Goal: Contribute content

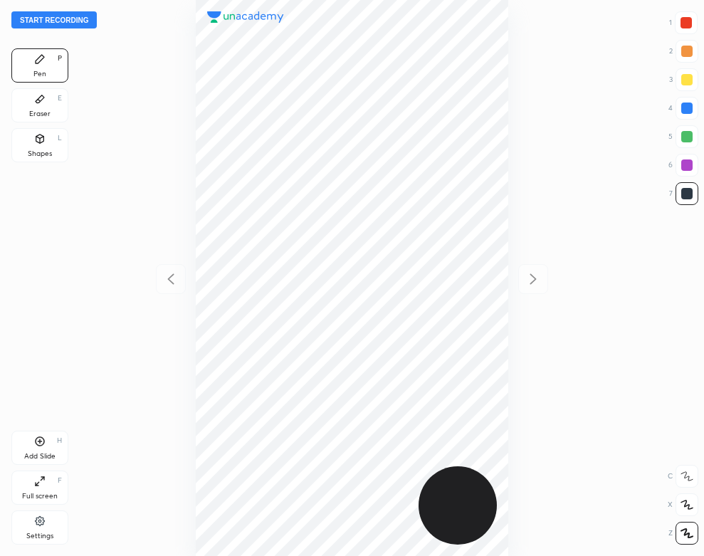
scroll to position [556, 477]
click at [74, 17] on button "Start recording" at bounding box center [53, 19] width 85 height 17
click at [43, 518] on icon at bounding box center [39, 520] width 9 height 9
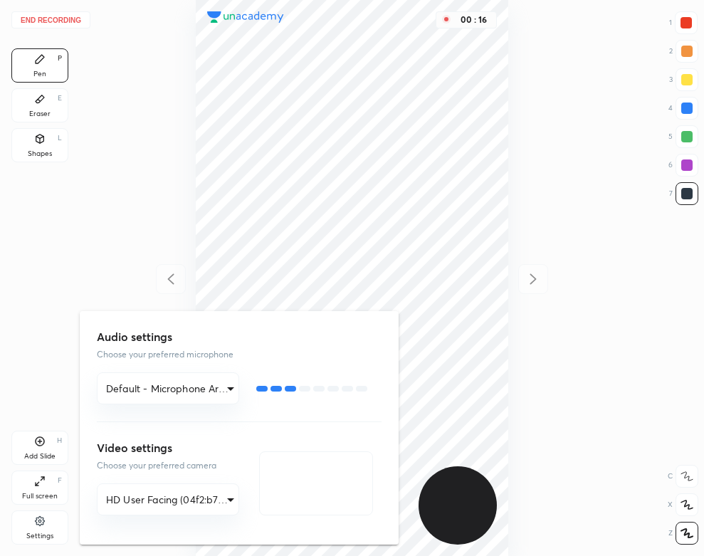
click at [147, 88] on div at bounding box center [352, 278] width 704 height 556
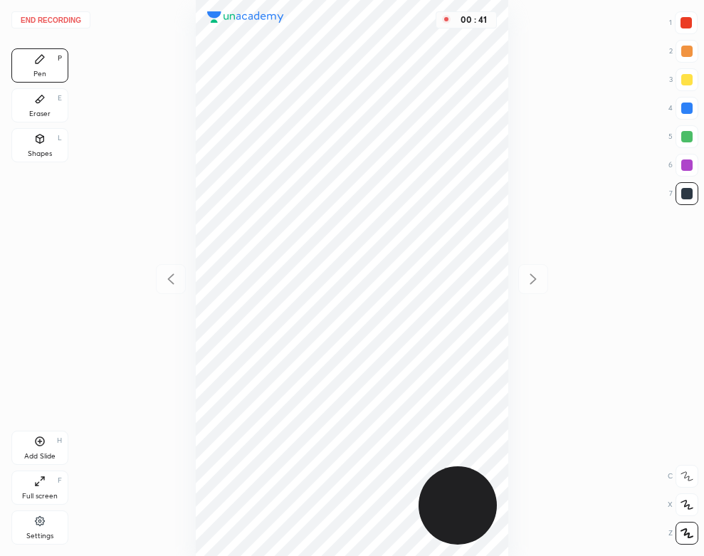
click at [33, 110] on div "Eraser" at bounding box center [39, 113] width 21 height 7
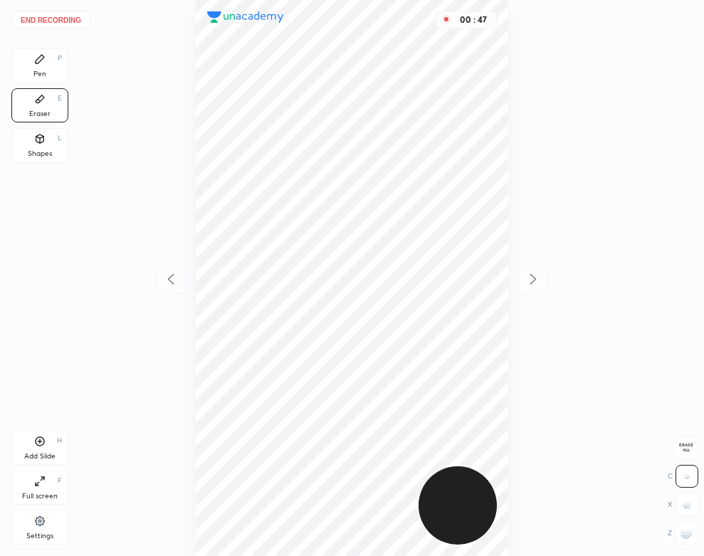
click at [68, 71] on div "Pen P" at bounding box center [39, 65] width 57 height 34
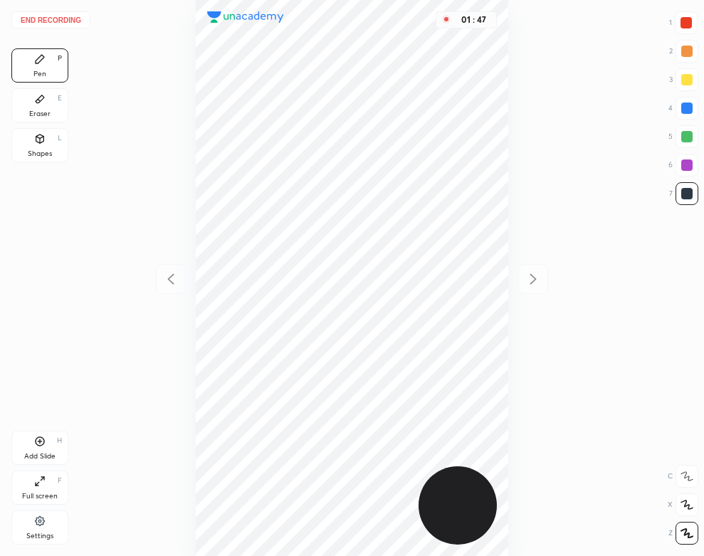
click at [39, 101] on icon at bounding box center [40, 99] width 9 height 8
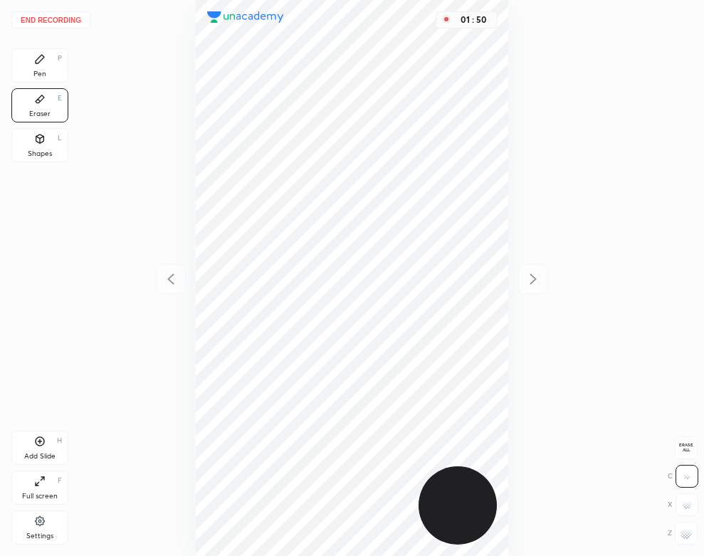
click at [51, 70] on div "Pen P" at bounding box center [39, 65] width 57 height 34
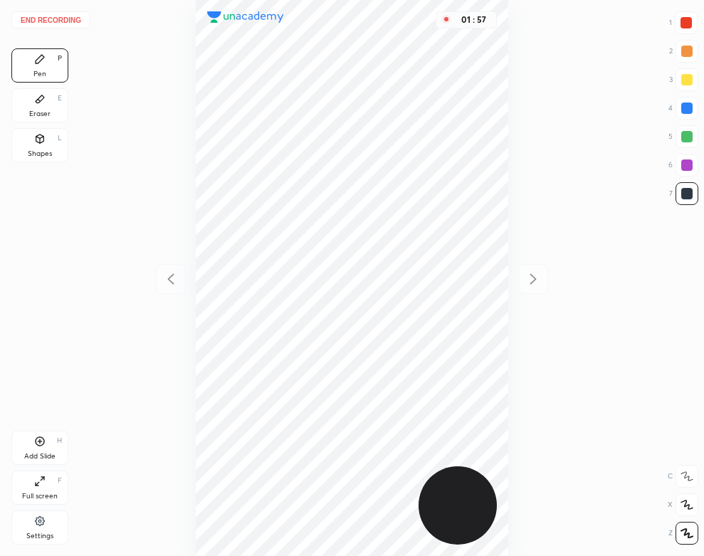
click at [46, 445] on div "Add Slide H" at bounding box center [39, 448] width 57 height 34
click at [46, 442] on div "Add Slide H" at bounding box center [39, 448] width 57 height 34
click at [58, 140] on div "L" at bounding box center [60, 138] width 4 height 7
click at [169, 294] on div "03 : 47" at bounding box center [352, 278] width 477 height 556
click at [171, 283] on icon at bounding box center [170, 279] width 6 height 11
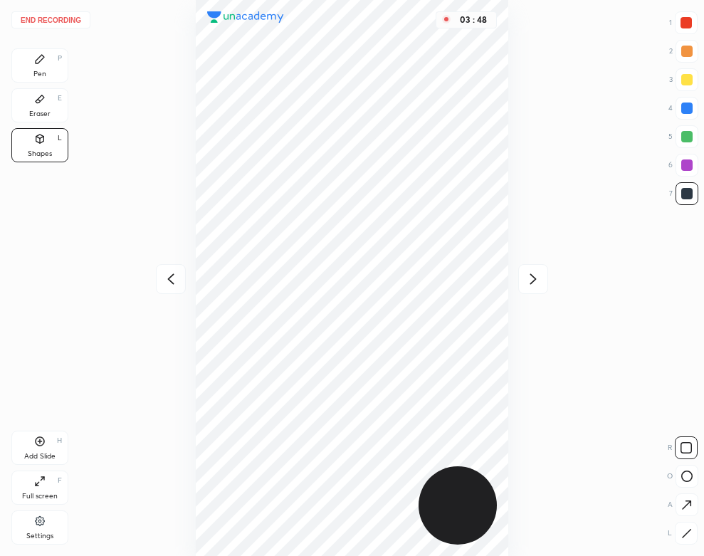
click at [38, 48] on div "End recording 1 2 3 4 5 6 7 R O A L C X Z Erase all C X Z Pen P Eraser E Shapes…" at bounding box center [352, 278] width 704 height 556
click at [46, 50] on div "Pen P" at bounding box center [39, 65] width 57 height 34
click at [69, 15] on button "End recording" at bounding box center [50, 19] width 79 height 17
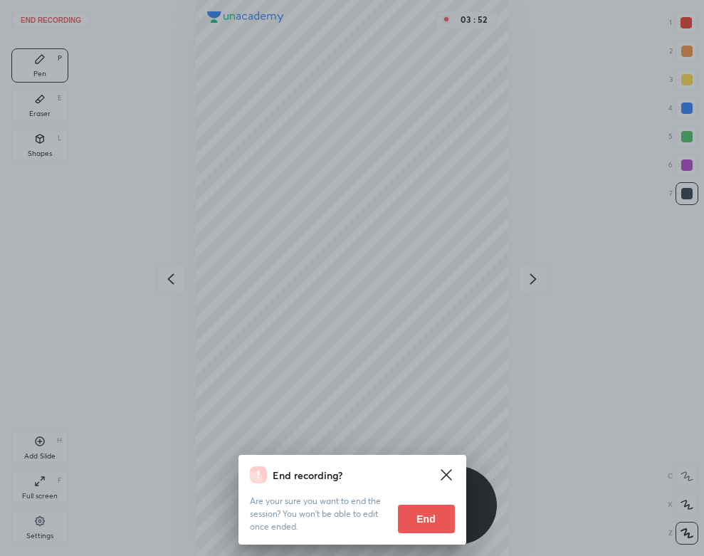
click at [413, 512] on button "End" at bounding box center [426, 519] width 57 height 28
